Goal: Check status: Check status

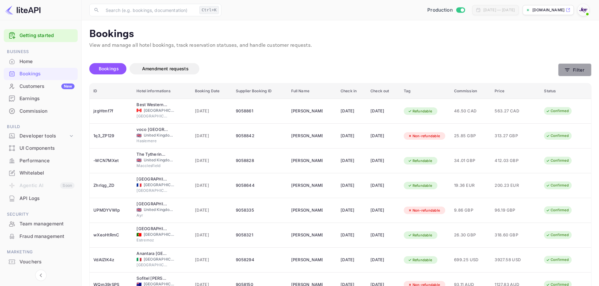
click at [575, 69] on button "Filter" at bounding box center [574, 69] width 33 height 13
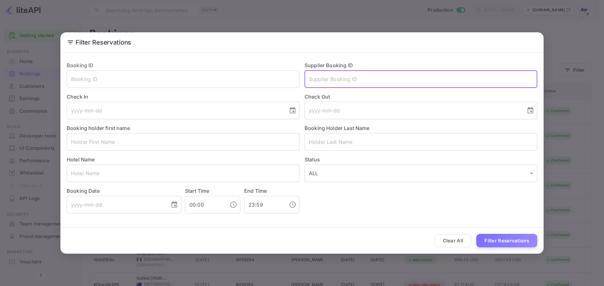
click at [342, 79] on input "text" at bounding box center [420, 79] width 233 height 18
paste input "822817"
click at [502, 242] on button "Filter Reservations" at bounding box center [506, 241] width 61 height 14
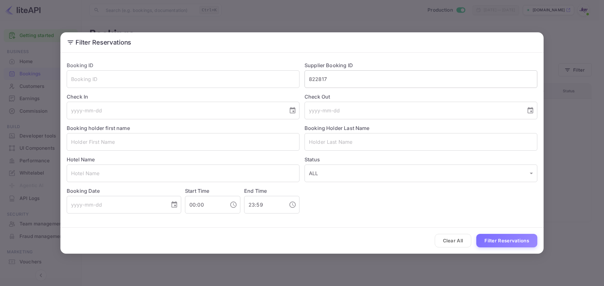
click at [319, 81] on input "822817" at bounding box center [420, 79] width 233 height 18
paste input "1"
type input "8221817"
click at [521, 244] on button "Filter Reservations" at bounding box center [506, 241] width 61 height 14
